Goal: Task Accomplishment & Management: Manage account settings

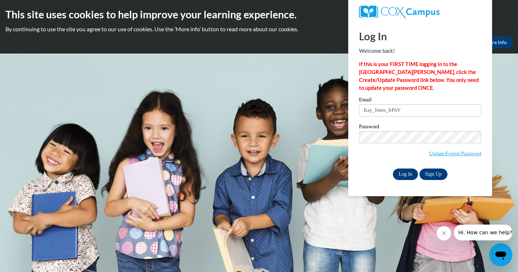
click at [407, 172] on input "Log In" at bounding box center [405, 175] width 25 height 12
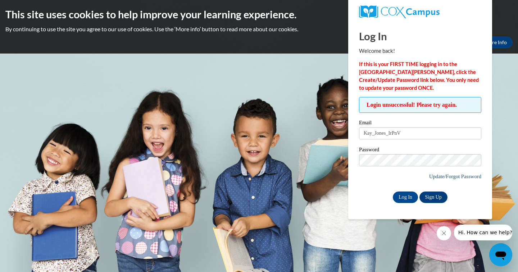
click at [451, 175] on link "Update/Forgot Password" at bounding box center [455, 177] width 52 height 6
click at [405, 196] on input "Log In" at bounding box center [405, 198] width 25 height 12
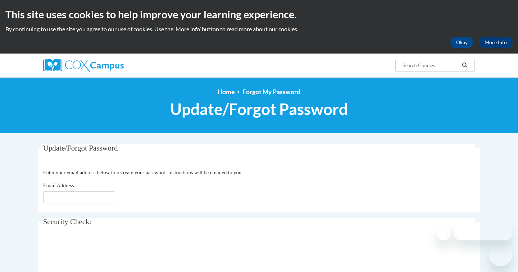
click at [82, 199] on input "Email Address" at bounding box center [79, 197] width 72 height 12
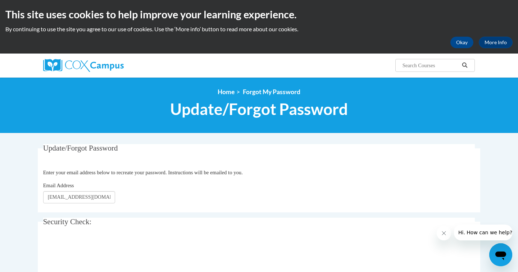
type input "[EMAIL_ADDRESS][DOMAIN_NAME]"
click button "Refresh captcha" at bounding box center [0, 0] width 0 height 0
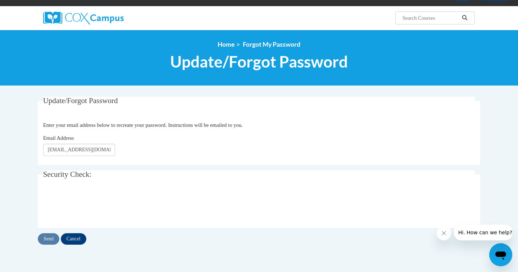
scroll to position [65, 0]
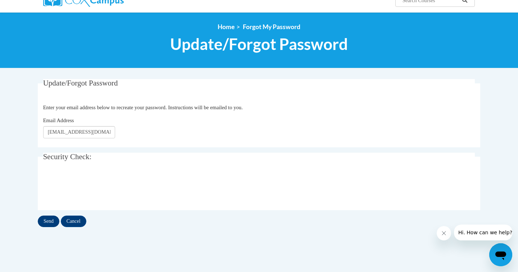
click at [57, 220] on input "Send" at bounding box center [49, 222] width 22 height 12
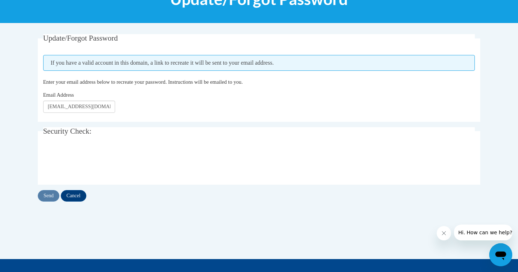
scroll to position [111, 0]
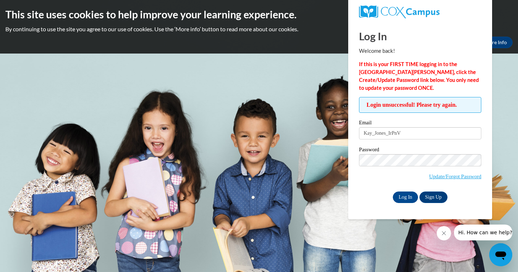
click at [458, 166] on span "Update/Forgot Password" at bounding box center [420, 169] width 122 height 30
click at [405, 196] on input "Log In" at bounding box center [405, 198] width 25 height 12
click at [465, 175] on link "Update/Forgot Password" at bounding box center [455, 177] width 52 height 6
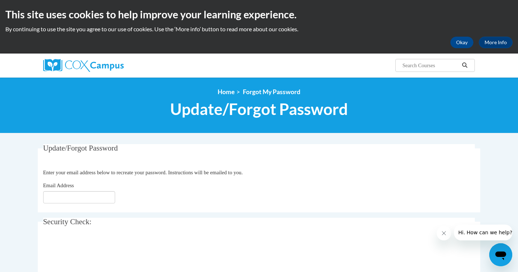
click at [105, 63] on img at bounding box center [83, 65] width 81 height 13
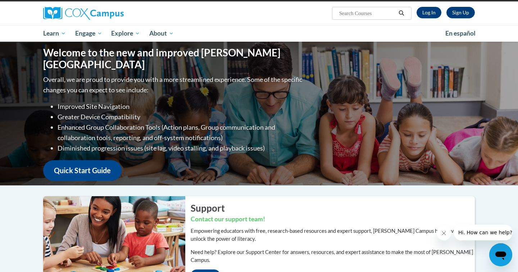
scroll to position [60, 0]
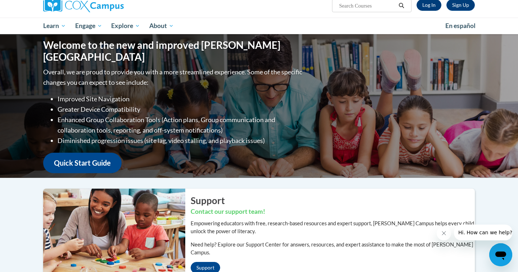
click at [427, 7] on link "Log In" at bounding box center [429, 5] width 25 height 12
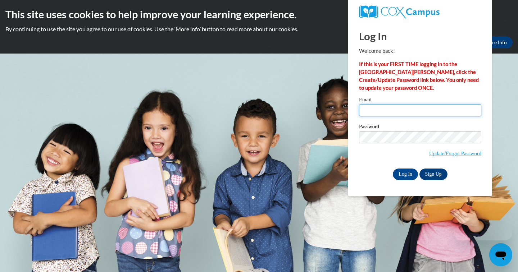
type input "Kay_Jones_IrPnV"
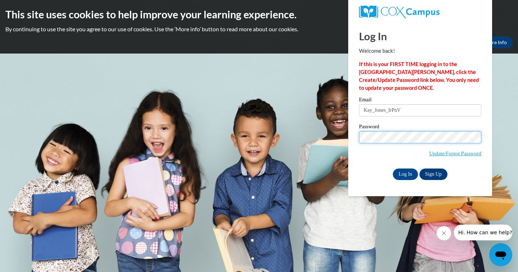
click at [344, 132] on body "This site uses cookies to help improve your learning experience. By continuing …" at bounding box center [259, 136] width 518 height 272
click at [405, 173] on input "Log In" at bounding box center [405, 175] width 25 height 12
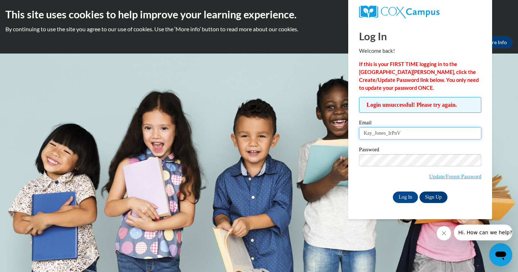
drag, startPoint x: 424, startPoint y: 133, endPoint x: 418, endPoint y: 130, distance: 6.8
drag, startPoint x: 418, startPoint y: 130, endPoint x: 365, endPoint y: 132, distance: 52.6
click at [365, 132] on input "Kay_Jones_IrPnV" at bounding box center [420, 133] width 122 height 12
type input "Kayijones7@gmail.com"
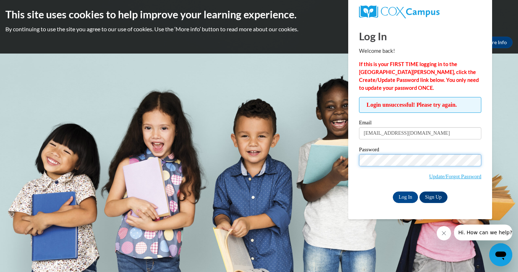
click at [405, 196] on input "Log In" at bounding box center [405, 198] width 25 height 12
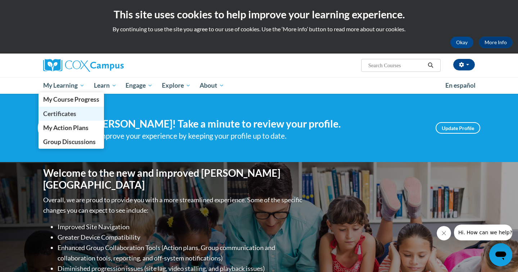
click at [64, 115] on span "Certificates" at bounding box center [59, 114] width 33 height 8
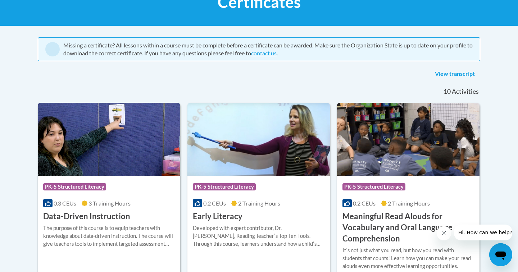
scroll to position [125, 0]
